Goal: Transaction & Acquisition: Purchase product/service

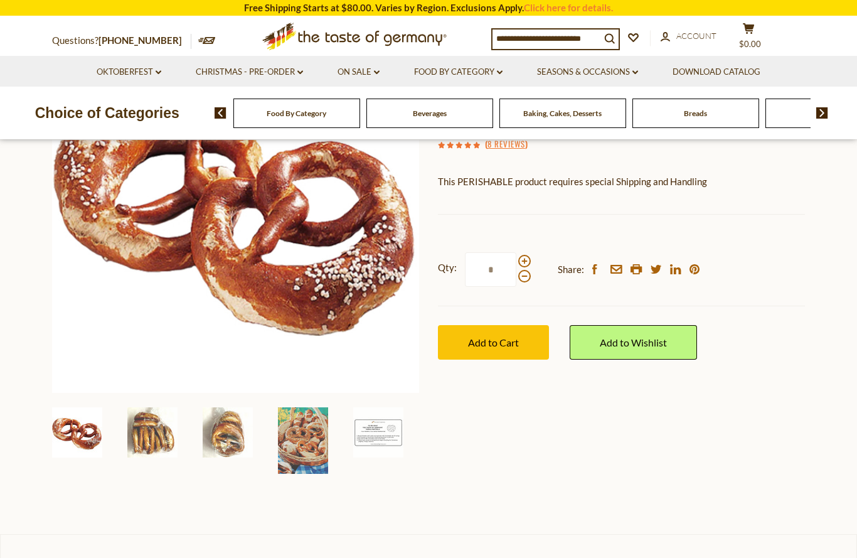
scroll to position [188, 0]
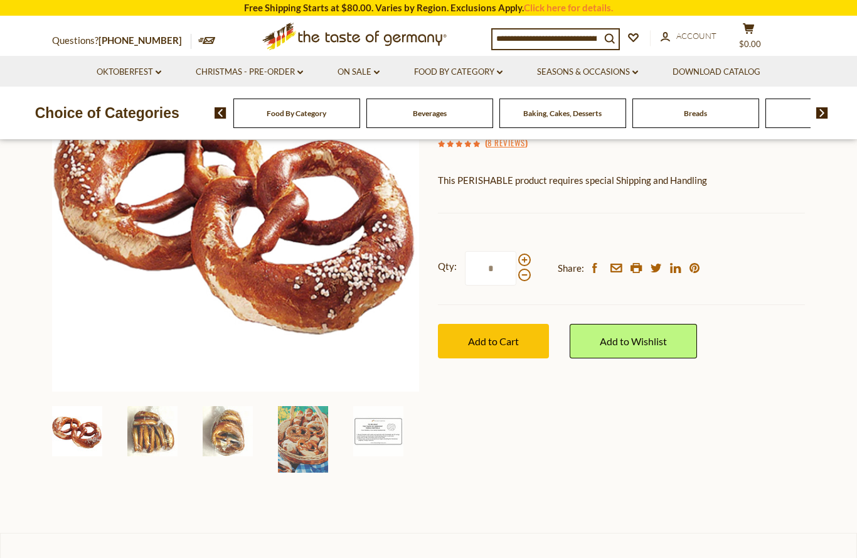
click at [298, 453] on img at bounding box center [303, 439] width 50 height 66
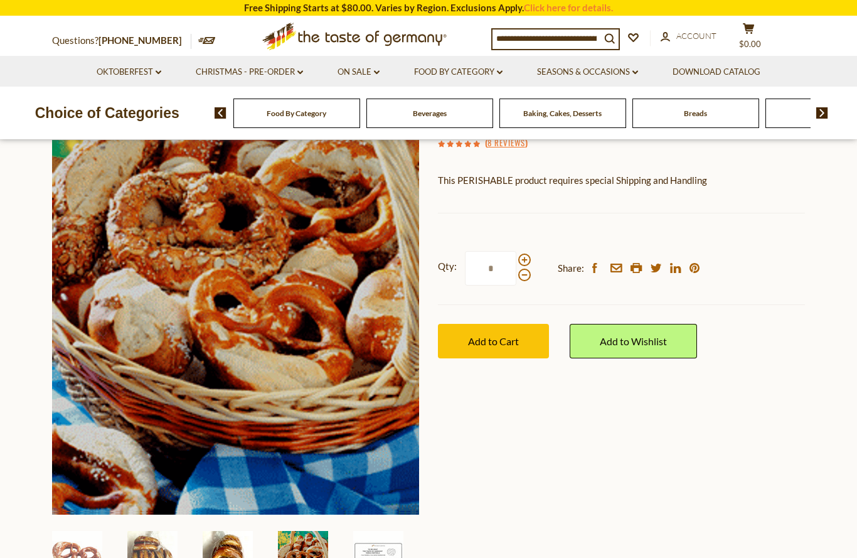
click at [242, 557] on img at bounding box center [228, 556] width 50 height 50
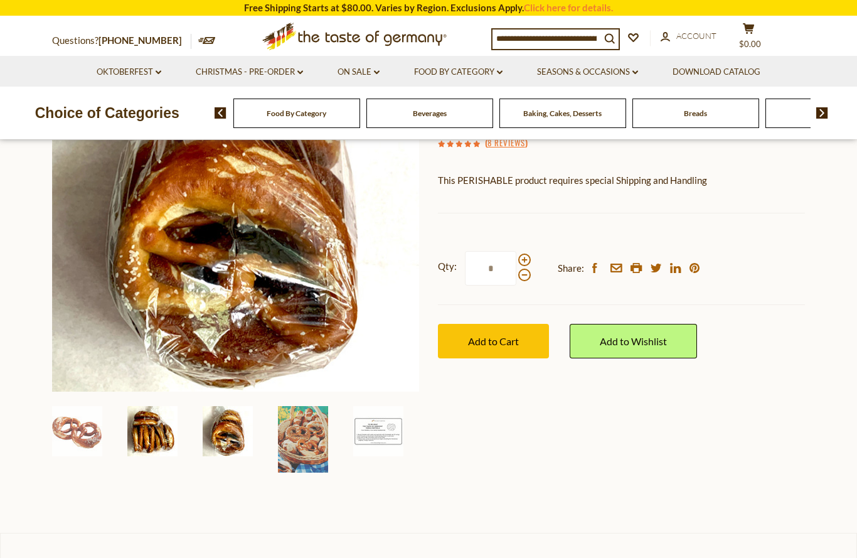
click at [171, 433] on img at bounding box center [152, 431] width 50 height 50
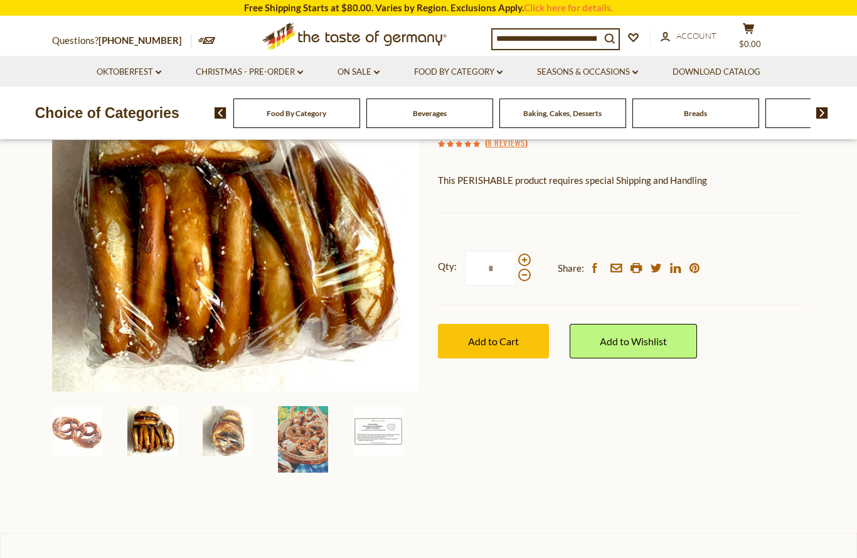
click at [299, 420] on img at bounding box center [303, 439] width 50 height 66
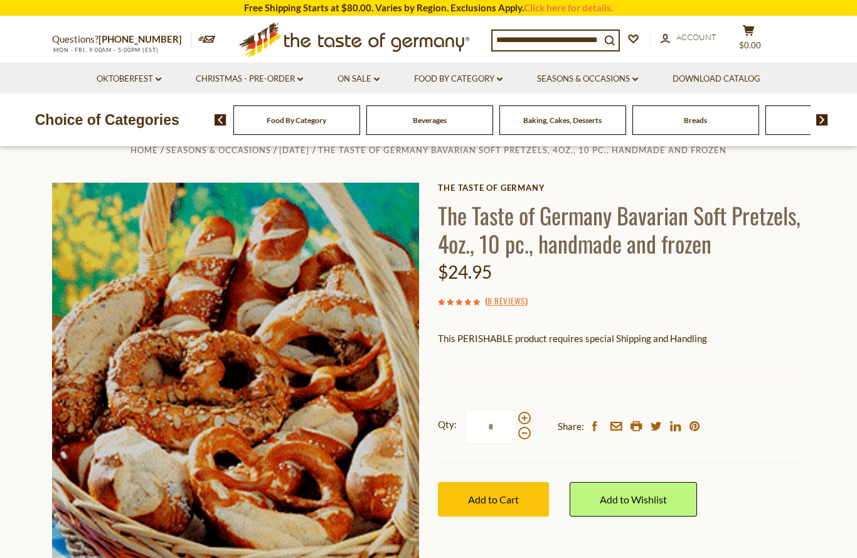
scroll to position [28, 0]
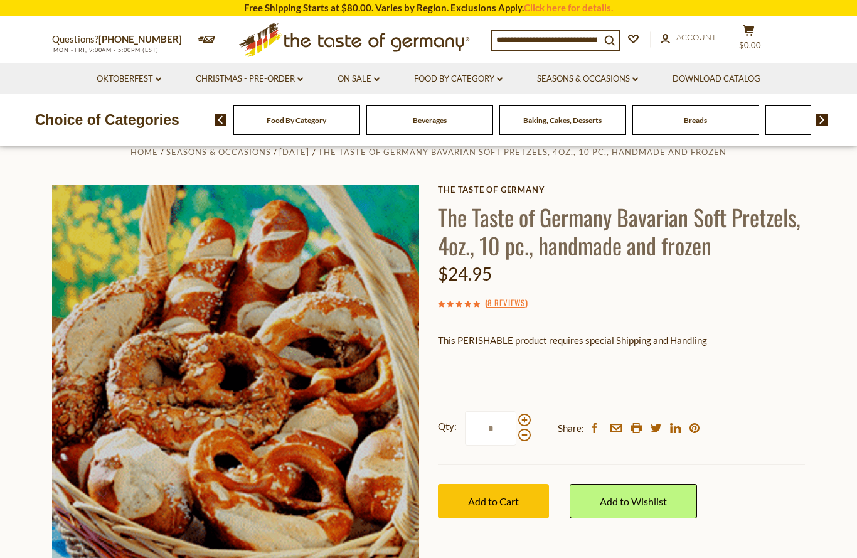
click at [508, 495] on span "Add to Cart" at bounding box center [493, 501] width 51 height 12
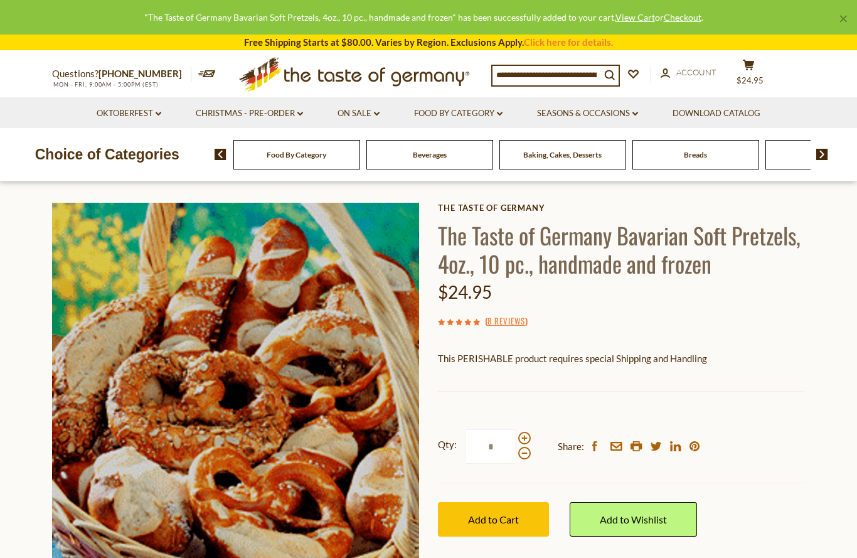
scroll to position [10, 0]
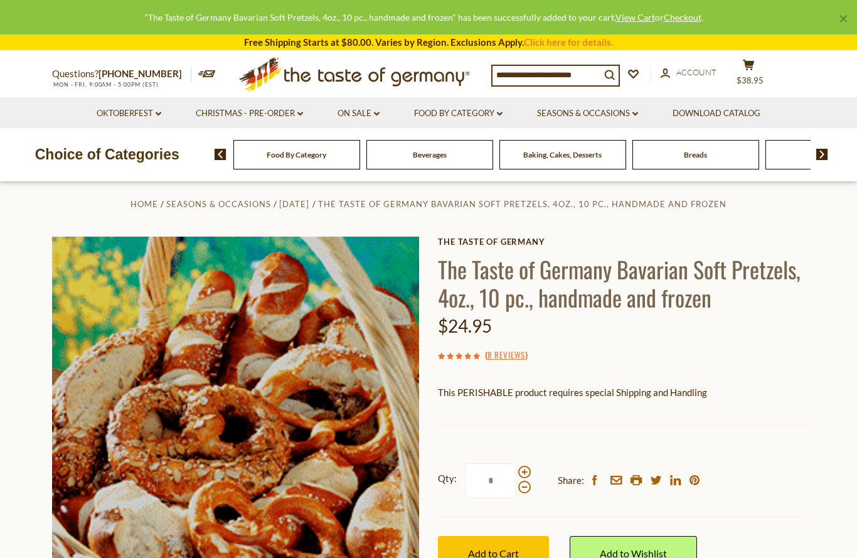
click at [146, 119] on link "Oktoberfest dropdown_arrow" at bounding box center [129, 114] width 65 height 14
click at [147, 148] on link "All Oktoberfest" at bounding box center [122, 145] width 65 height 11
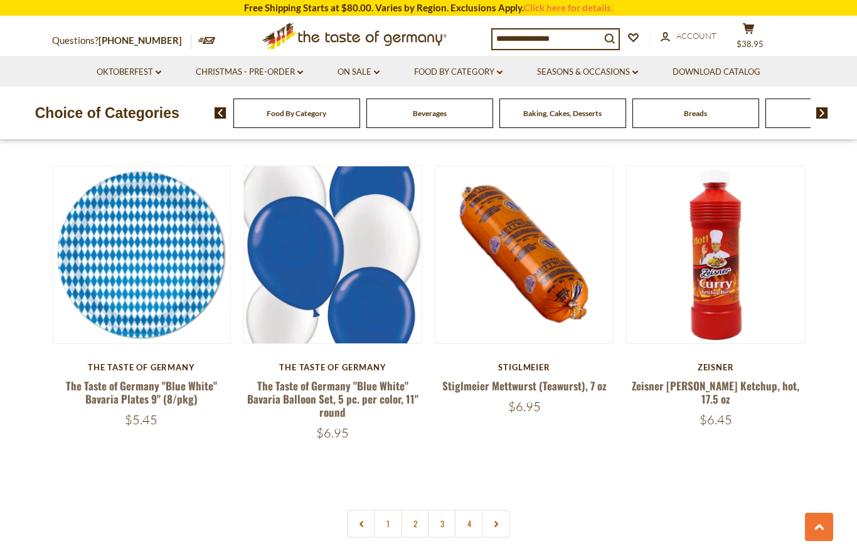
scroll to position [2792, 0]
click at [494, 521] on icon at bounding box center [496, 524] width 8 height 6
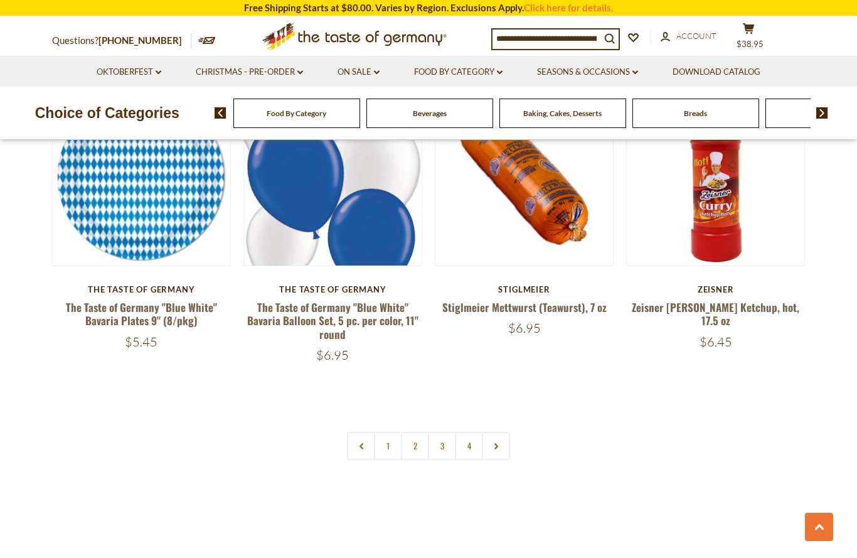
scroll to position [2846, 0]
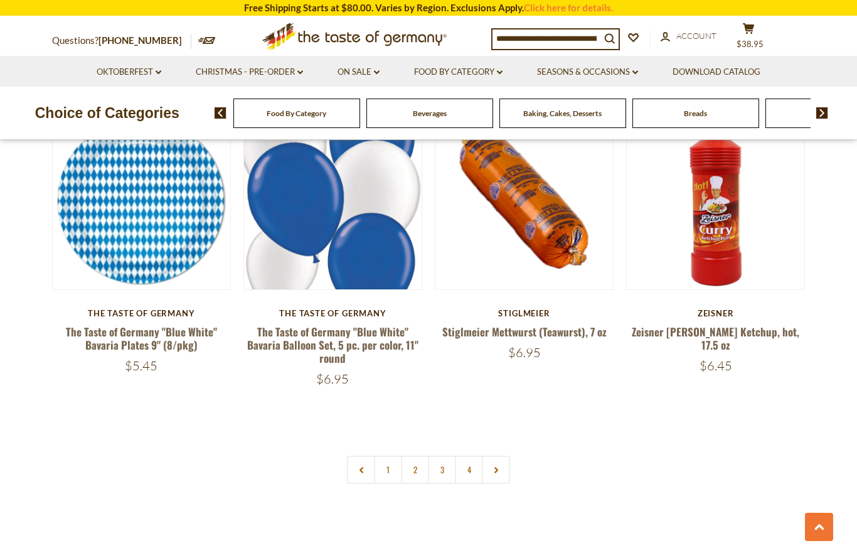
click at [496, 455] on link at bounding box center [496, 469] width 28 height 28
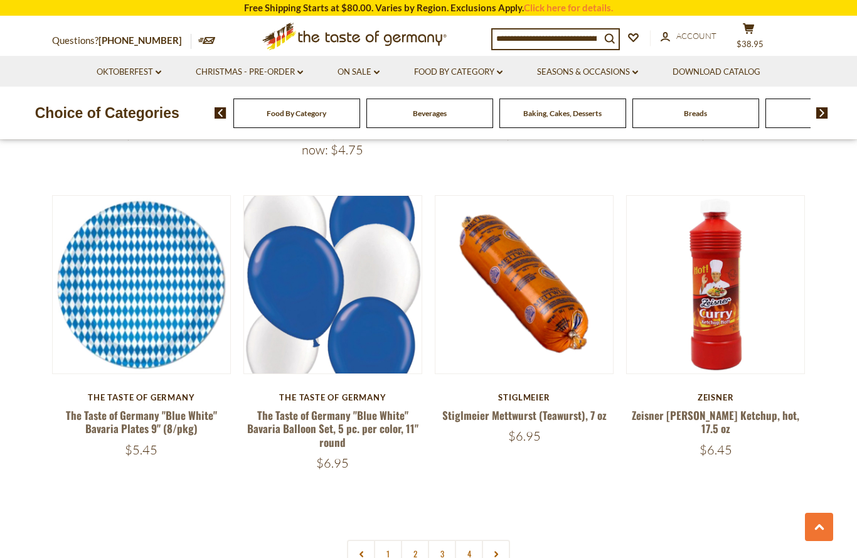
scroll to position [2815, 0]
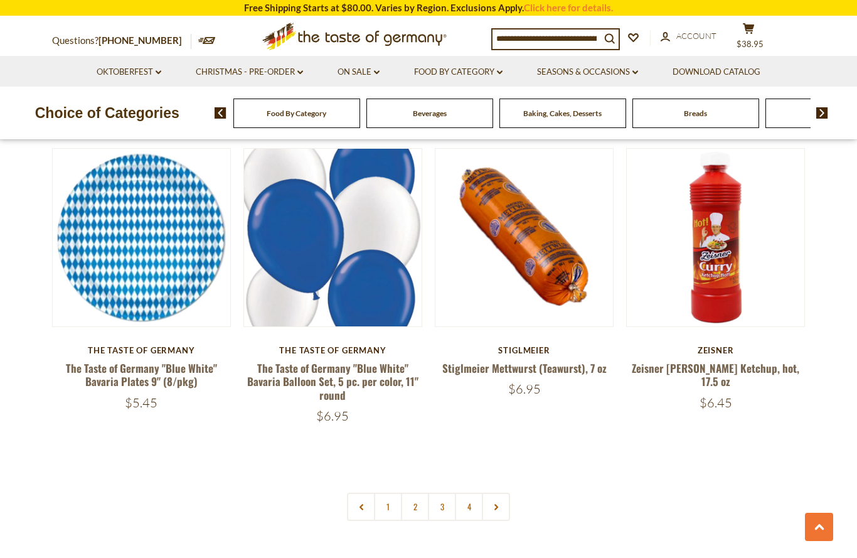
click at [414, 492] on link "2" at bounding box center [415, 506] width 28 height 28
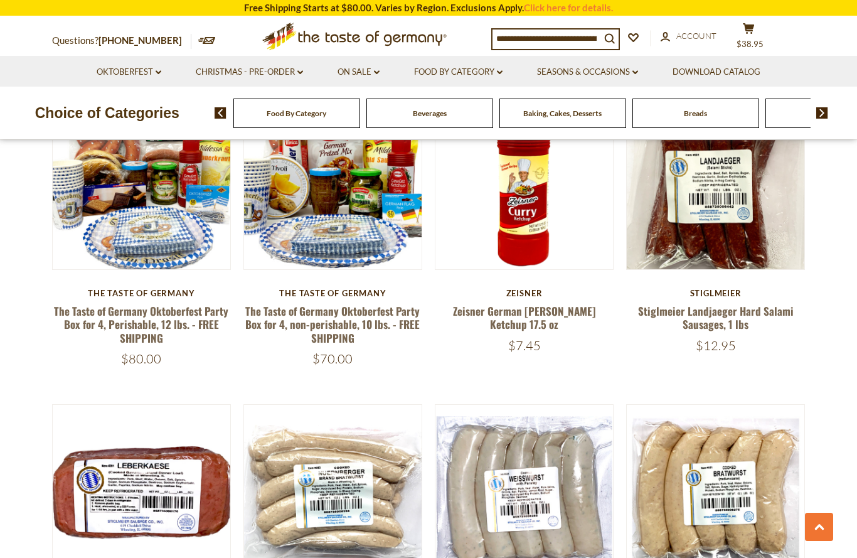
scroll to position [956, 0]
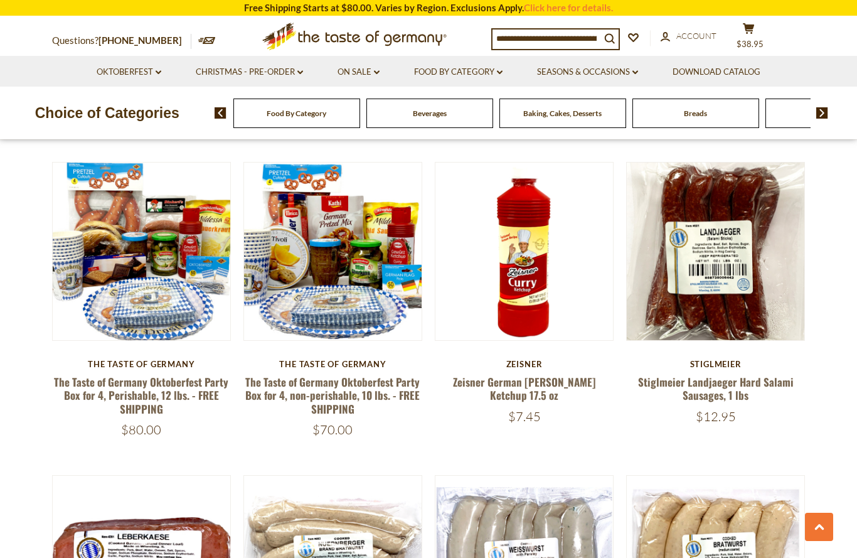
click at [731, 37] on button "Quick View" at bounding box center [715, 23] width 85 height 28
click at [746, 37] on button "Quick View" at bounding box center [715, 23] width 85 height 28
click at [729, 374] on link "Stiglmeier Landjaeger Hard Salami Sausages, 1 lbs" at bounding box center [716, 388] width 156 height 29
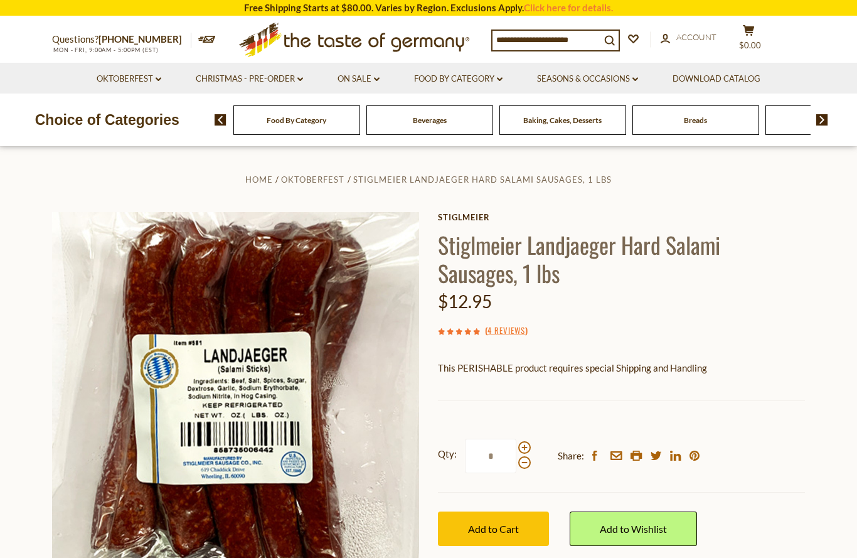
click at [519, 537] on button "Add to Cart" at bounding box center [493, 528] width 111 height 34
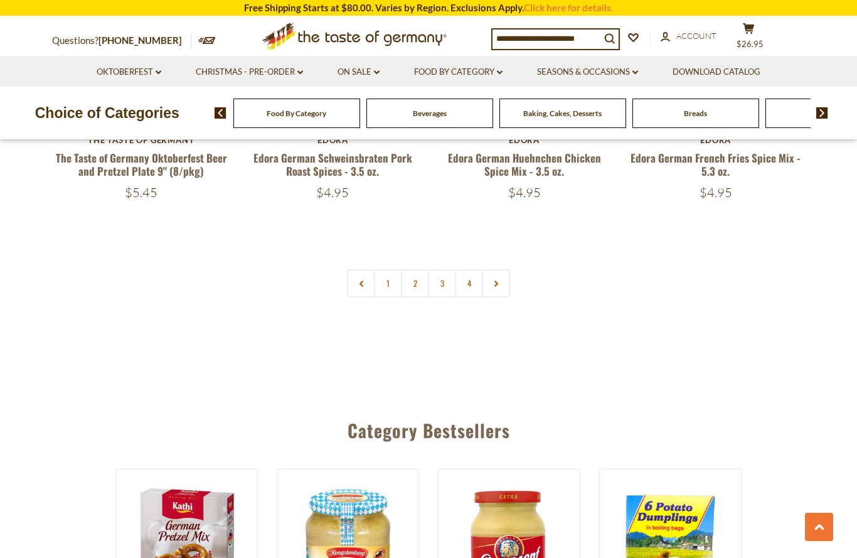
scroll to position [3008, 0]
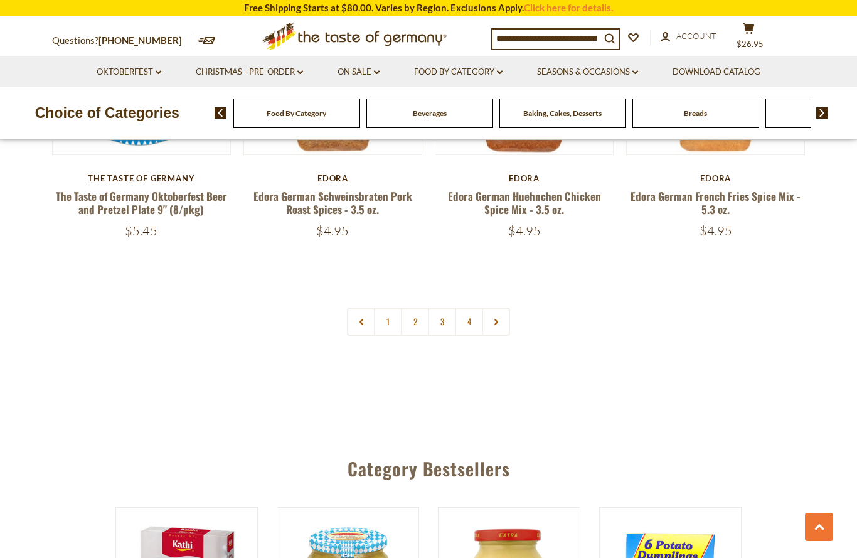
click at [445, 307] on link "3" at bounding box center [442, 321] width 28 height 28
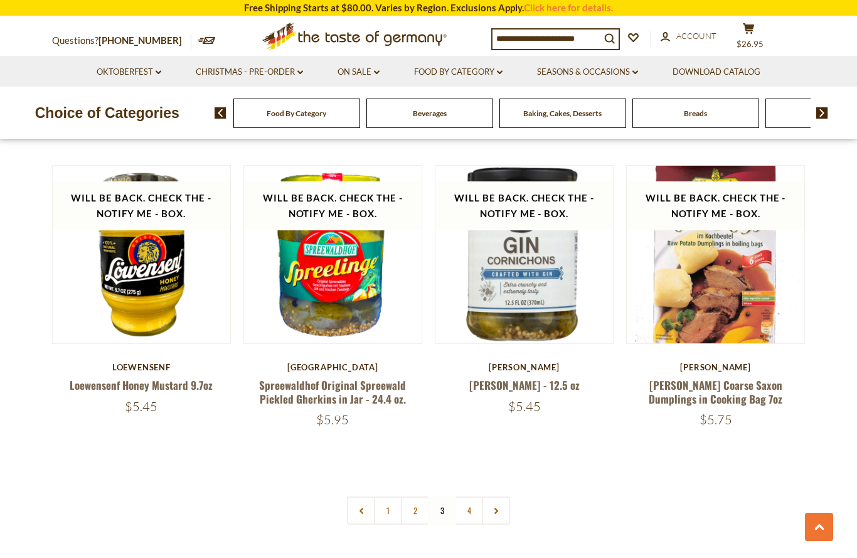
scroll to position [2844, 0]
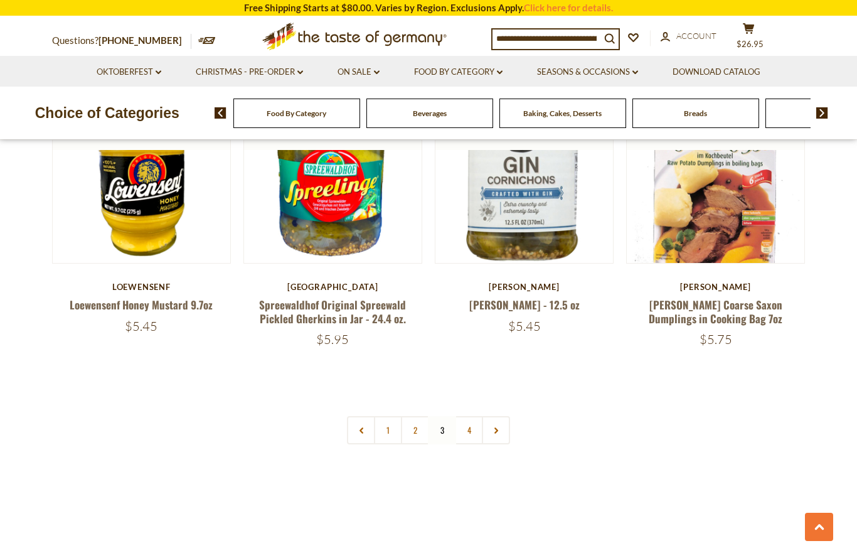
click at [460, 416] on link "4" at bounding box center [469, 430] width 28 height 28
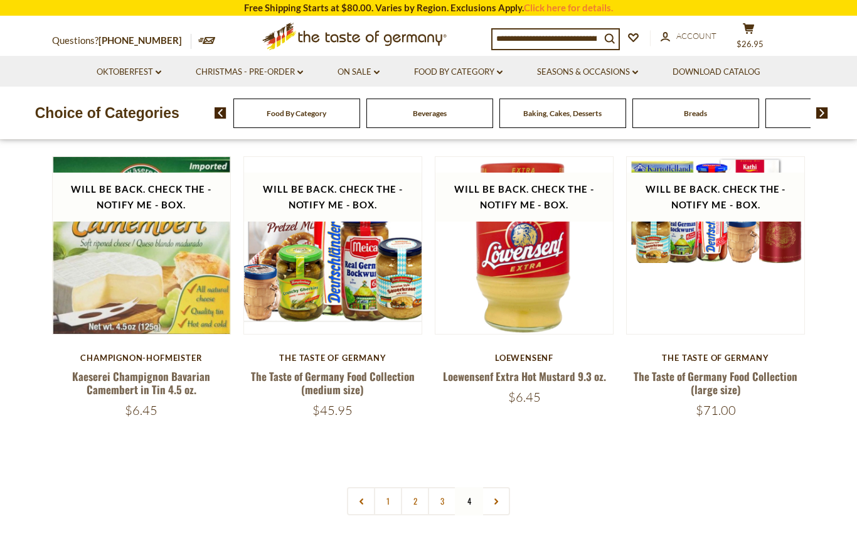
scroll to position [337, 0]
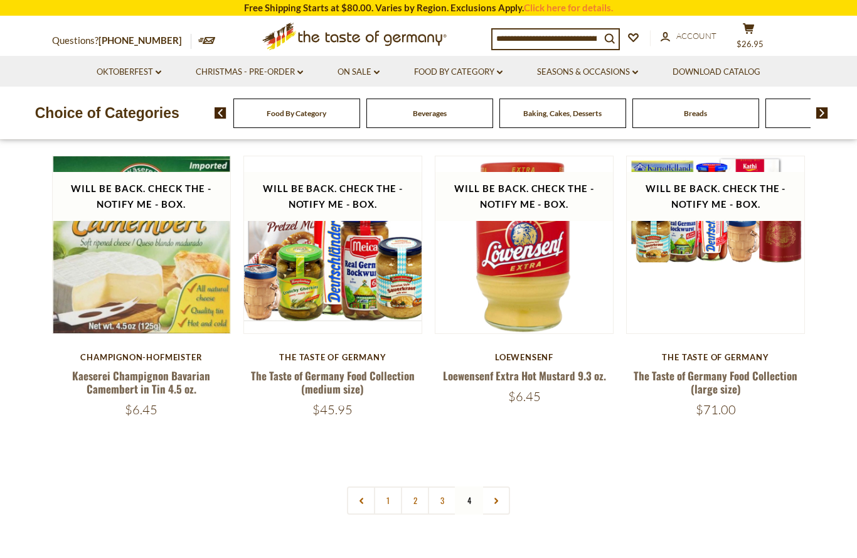
click at [464, 510] on nav "1 2 3 4" at bounding box center [428, 500] width 163 height 28
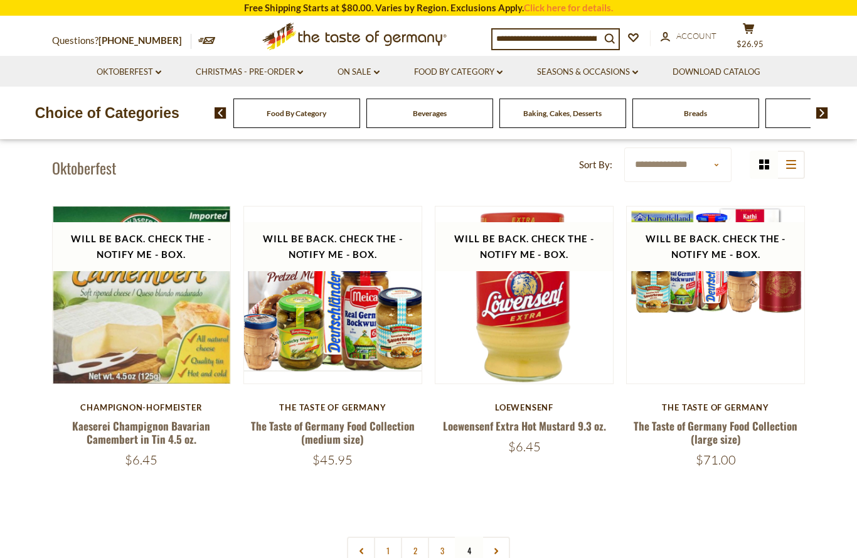
scroll to position [0, 0]
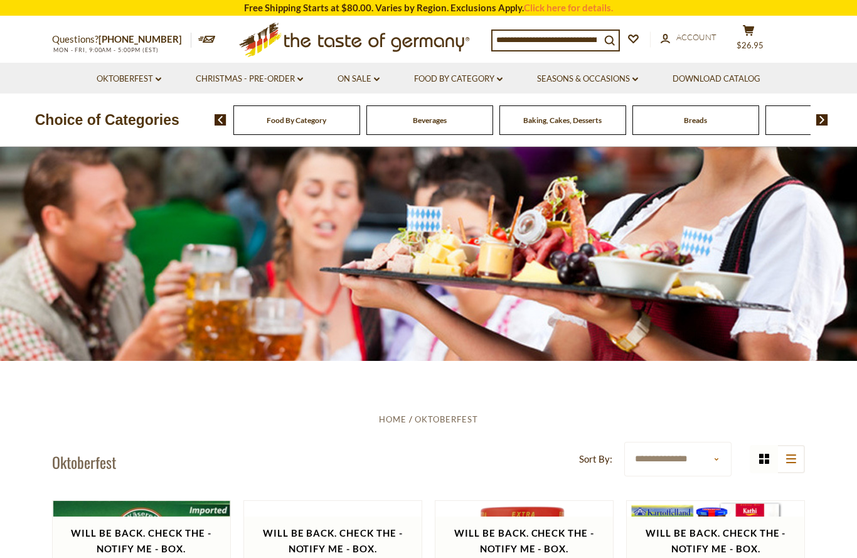
click at [472, 93] on div "Choice of Categories Food By Category Beverages Baking, Cakes, Desserts Breads …" at bounding box center [428, 119] width 857 height 53
click at [486, 82] on link "Food By Category dropdown_arrow" at bounding box center [458, 79] width 88 height 14
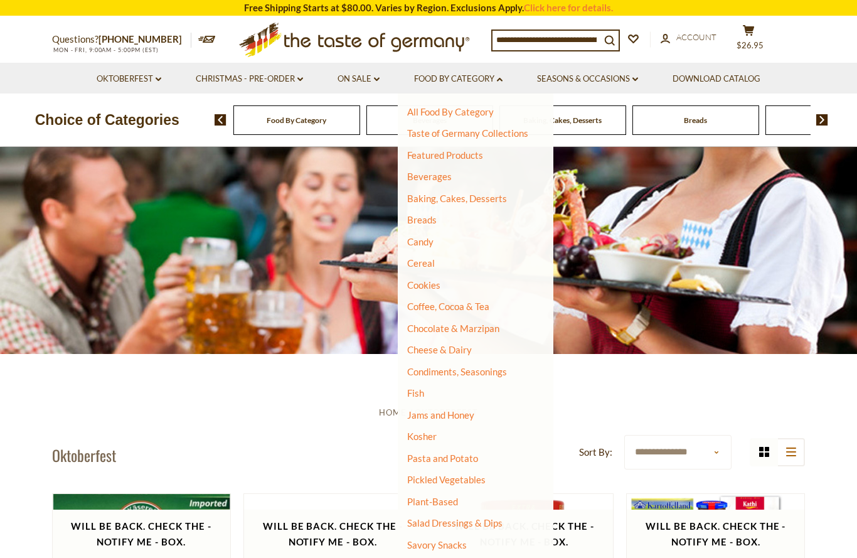
scroll to position [19, 0]
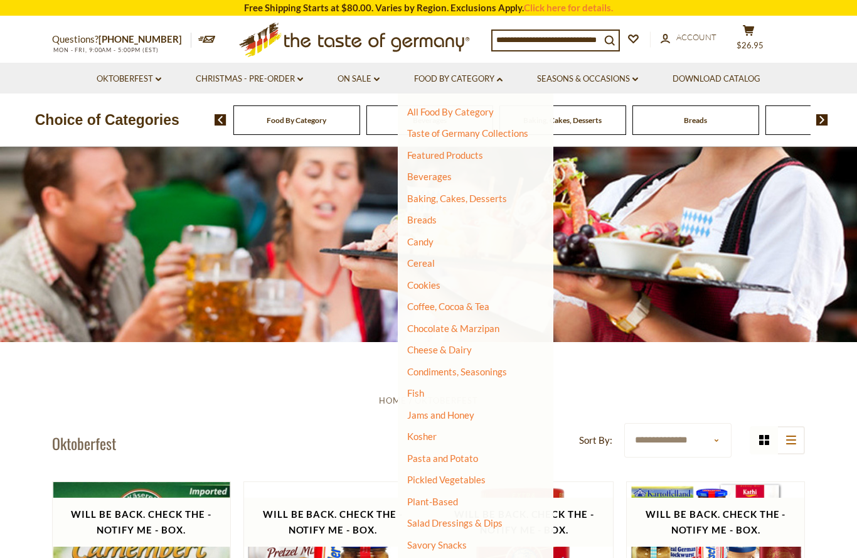
click at [426, 179] on link "Beverages" at bounding box center [429, 176] width 45 height 11
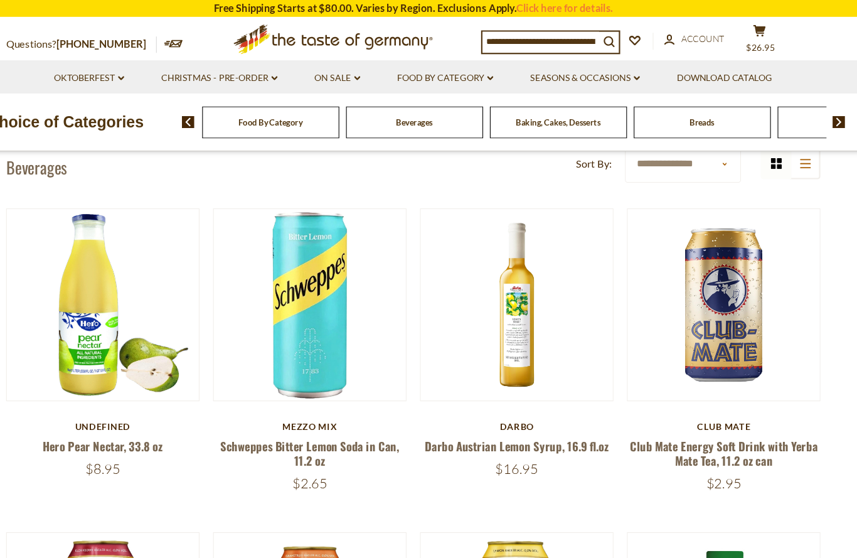
scroll to position [302, 0]
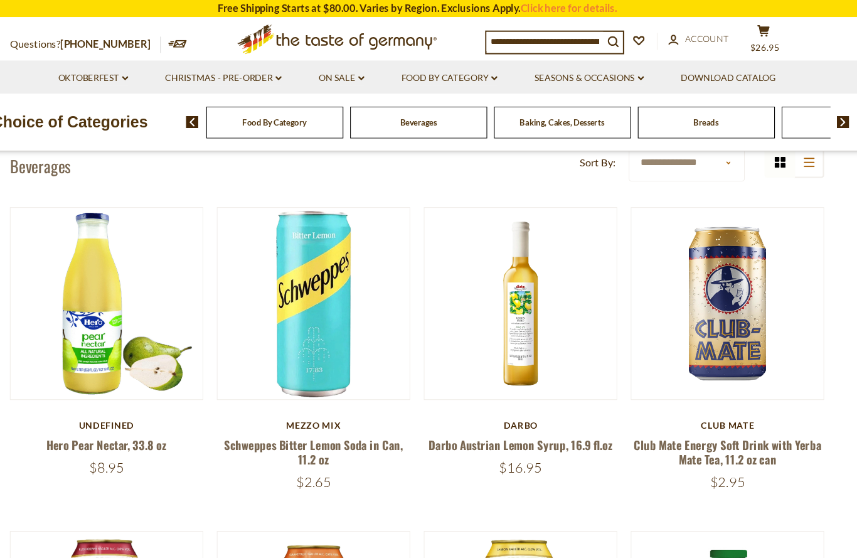
click at [503, 66] on button "Quick View" at bounding box center [524, 52] width 85 height 28
click at [506, 66] on button "Quick View" at bounding box center [524, 52] width 85 height 28
click at [490, 324] on link at bounding box center [524, 280] width 149 height 149
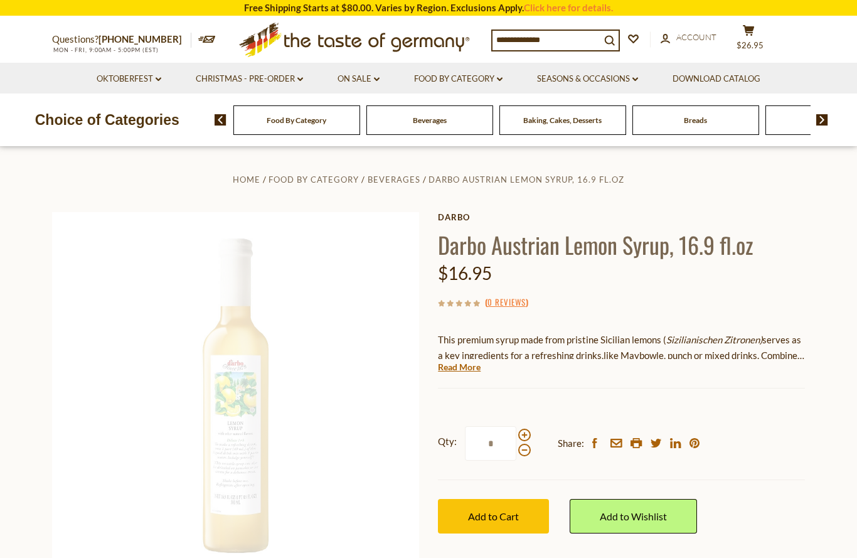
scroll to position [9, 0]
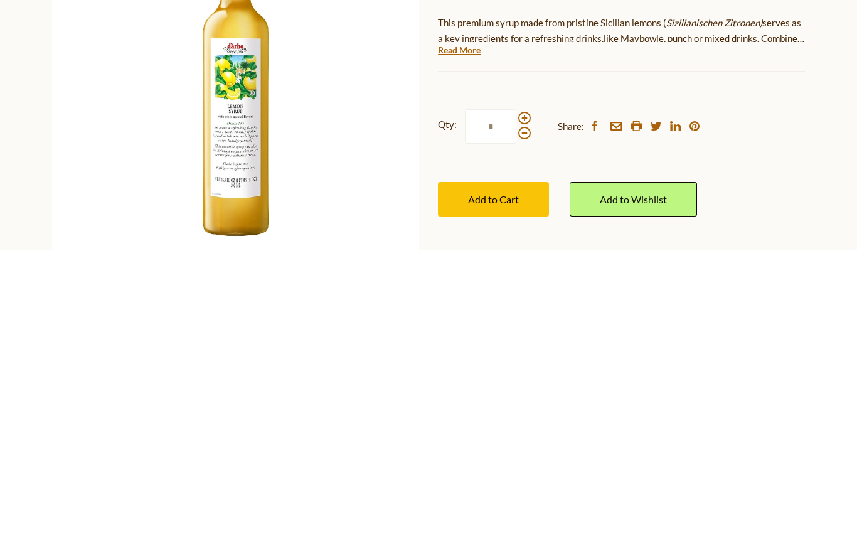
click at [791, 398] on div "Qty: * Share: facebook email printer twitter linkedin pinterest" at bounding box center [621, 434] width 367 height 73
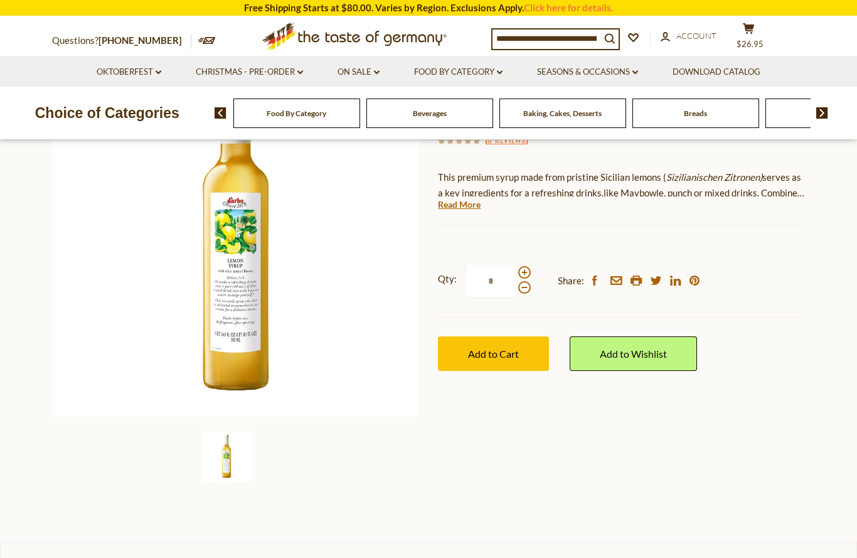
scroll to position [151, 0]
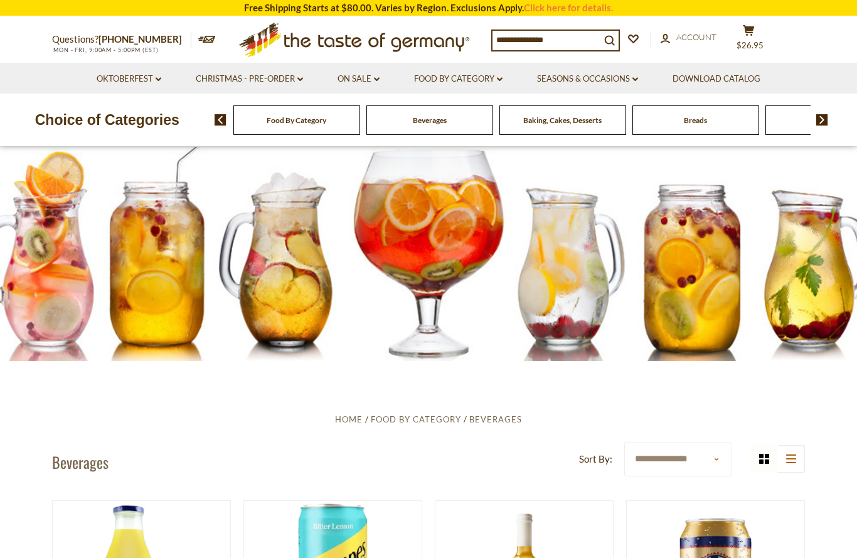
scroll to position [42, 43]
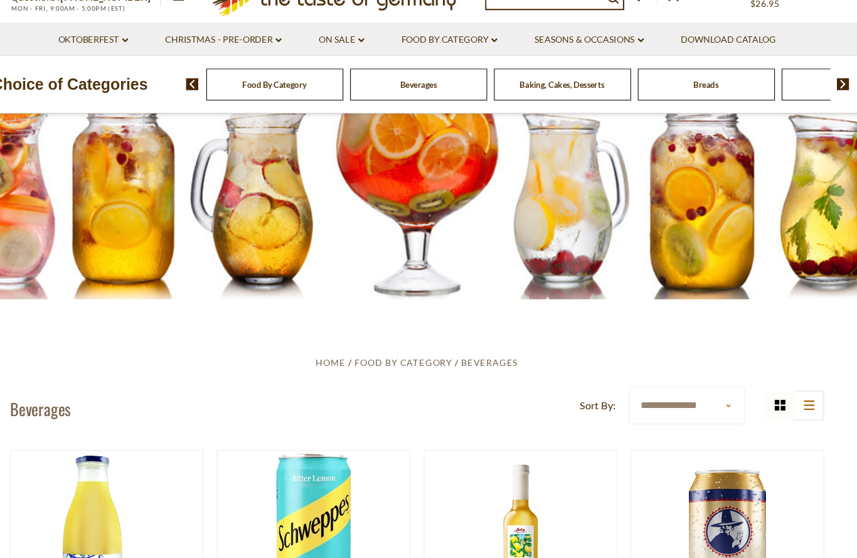
click at [445, 72] on link "Food By Category dropdown_arrow" at bounding box center [458, 79] width 88 height 14
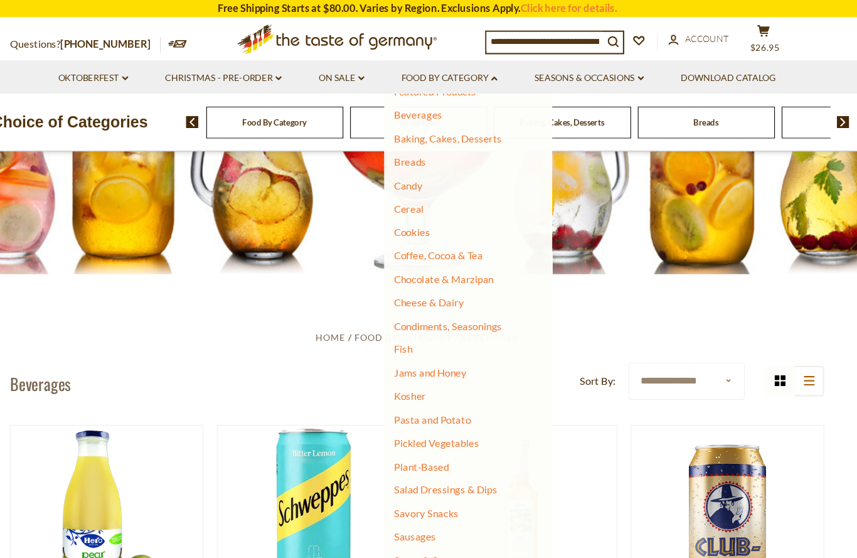
scroll to position [63, 0]
click at [421, 469] on link "Savory Snacks" at bounding box center [437, 474] width 60 height 11
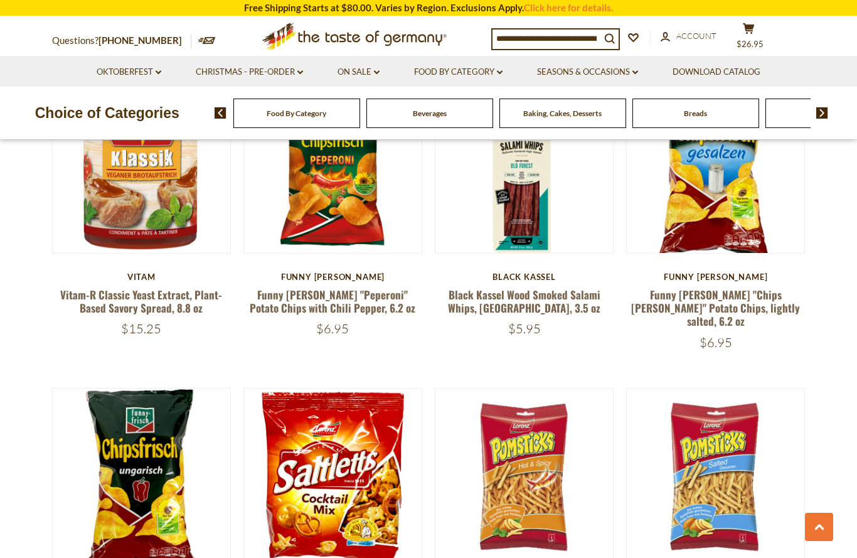
scroll to position [1956, 0]
